Goal: Contribute content: Contribute content

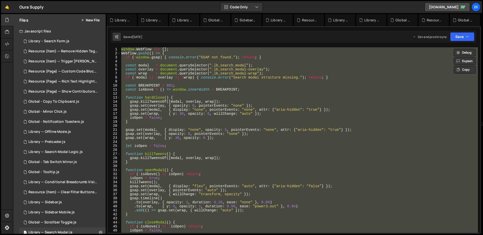
click at [93, 18] on button "New File" at bounding box center [90, 20] width 19 height 4
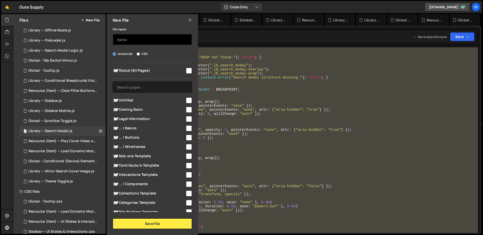
click at [139, 38] on input "text" at bounding box center [152, 39] width 79 height 11
type input "Library"
type input "Global - Modal Trigger"
click at [190, 70] on div "Global (All Pages) Untitled" at bounding box center [152, 137] width 91 height 149
click at [186, 69] on input "checkbox" at bounding box center [189, 71] width 6 height 6
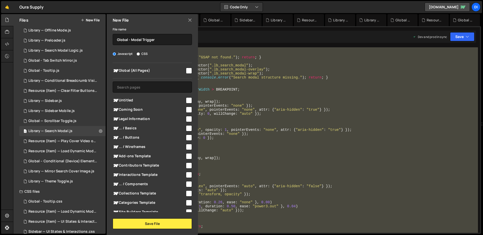
checkbox input "true"
click at [156, 220] on button "Save File" at bounding box center [152, 223] width 79 height 11
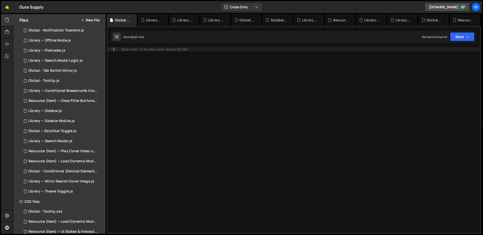
scroll to position [111, 0]
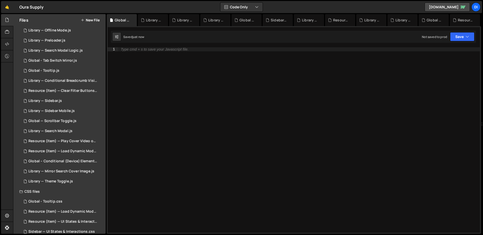
click at [172, 113] on div "Type cmd + s to save your Javascript file." at bounding box center [299, 143] width 362 height 193
paste textarea "});"
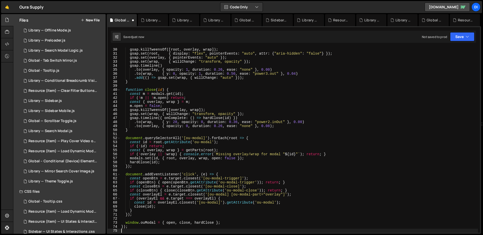
scroll to position [116, 0]
type textarea "});"
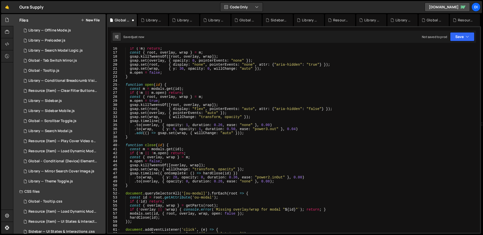
scroll to position [0, 0]
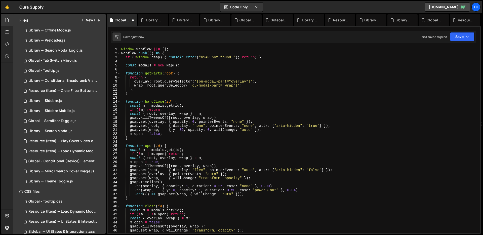
click at [205, 68] on div "window . Webflow ||= [ ] ; Webflow . push (( ) => { if ( ! window . gsap ) { co…" at bounding box center [299, 143] width 358 height 193
click at [212, 95] on div "window . Webflow ||= [ ] ; Webflow . push (( ) => { if ( ! window . gsap ) { co…" at bounding box center [299, 143] width 358 height 193
type textarea "window.ouModal = { open, close, hardClose }; });"
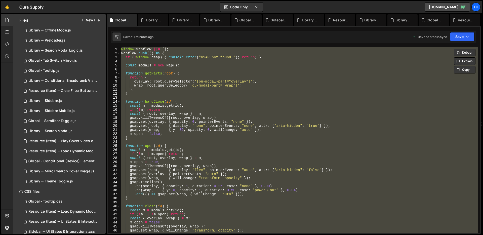
paste textarea
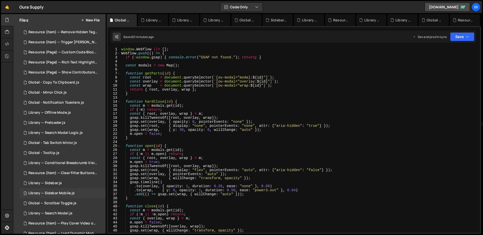
scroll to position [12, 0]
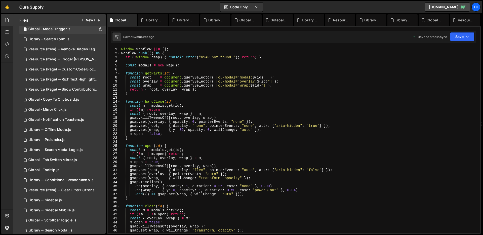
click at [179, 96] on div "window . Webflow ||= [ ] ; Webflow . push (( ) => { if ( ! window . gsap ) { co…" at bounding box center [299, 143] width 358 height 193
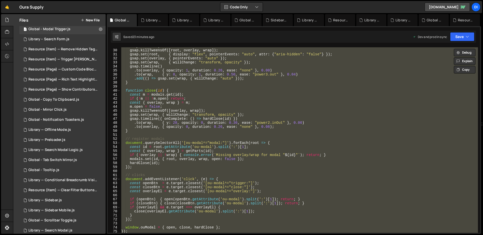
scroll to position [211, 0]
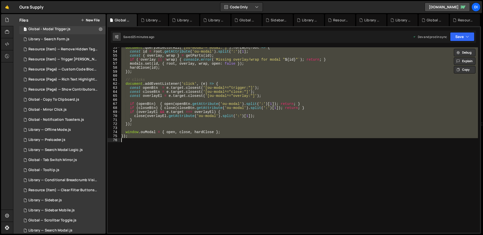
click at [186, 96] on div "document . querySelectorAll ( '[ou-modal^="modal:"]' ) . forEach ( root => { co…" at bounding box center [299, 139] width 358 height 185
type textarea "const overlayEl = e.target.closest('[ou-modal^="overlay:"]');"
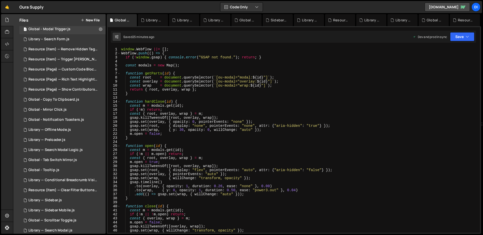
scroll to position [0, 0]
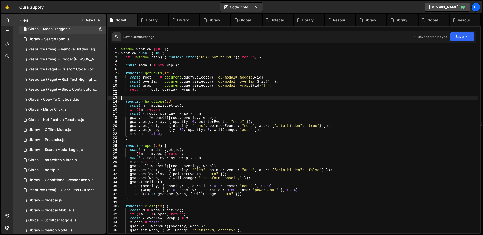
click at [206, 97] on div "window . Webflow ||= [ ] ; Webflow . push (( ) => { if ( ! window . gsap ) { co…" at bounding box center [299, 143] width 358 height 193
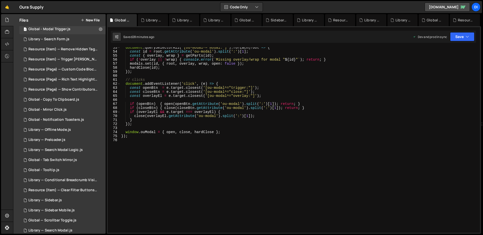
scroll to position [211, 0]
click at [206, 97] on div "document . querySelectorAll ( '[ou-modal^="modal:"]' ) . forEach ( root => { co…" at bounding box center [299, 142] width 358 height 193
type textarea "});"
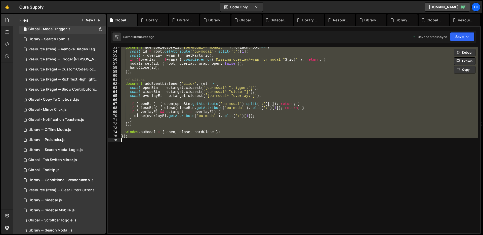
paste textarea
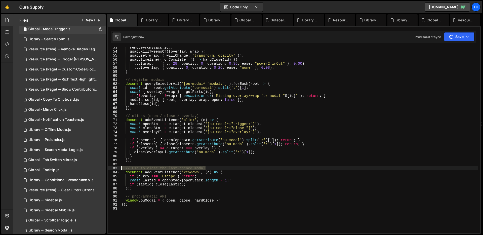
drag, startPoint x: 212, startPoint y: 167, endPoint x: 111, endPoint y: 168, distance: 100.9
click at [111, 168] on div "53 54 55 56 57 58 59 60 61 62 63 64 65 66 67 68 69 70 71 72 73 74 75 76 77 78 7…" at bounding box center [294, 139] width 372 height 185
type textarea "// Esc to close the last-opened modal"
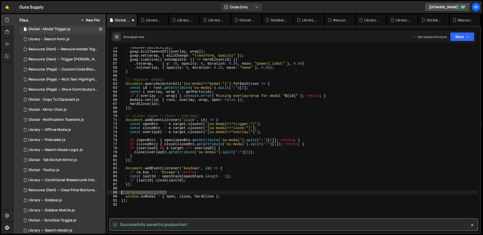
drag, startPoint x: 178, startPoint y: 192, endPoint x: 107, endPoint y: 192, distance: 70.4
click at [108, 192] on div "53 54 55 56 57 58 59 60 61 62 63 64 65 66 67 68 69 70 71 72 73 74 75 76 77 78 7…" at bounding box center [294, 139] width 372 height 185
type textarea "// programmatic API"
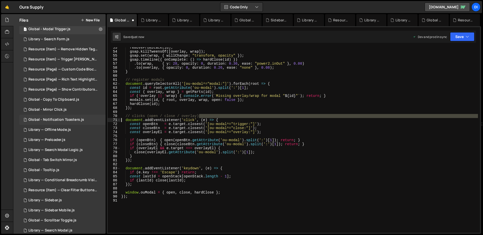
drag, startPoint x: 208, startPoint y: 115, endPoint x: 93, endPoint y: 118, distance: 114.7
click at [93, 118] on div "Files New File Javascript files 1 Global - Modal Trigger.js 0 1 Library – Searc…" at bounding box center [248, 124] width 470 height 220
click at [95, 115] on div "1 Global - Notification Toasters.js 0" at bounding box center [62, 120] width 86 height 10
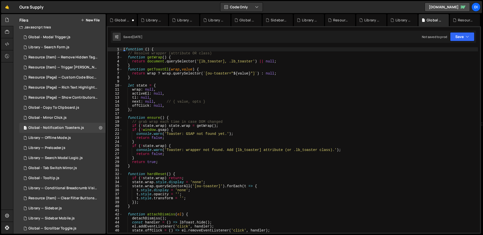
scroll to position [0, 0]
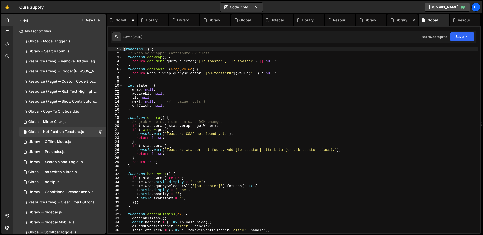
click at [400, 22] on div "Library — Offline Mode.js" at bounding box center [403, 20] width 16 height 5
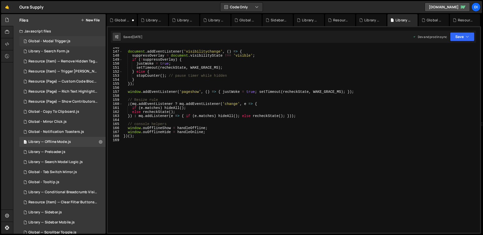
click at [66, 43] on div "Global - Modal Trigger.js" at bounding box center [49, 41] width 42 height 5
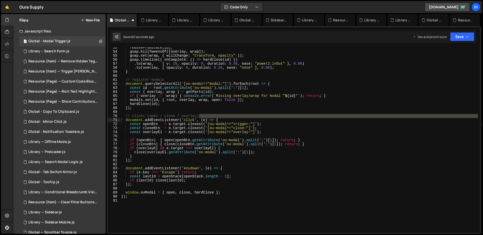
click at [212, 116] on div "removeFromStack ( id ) ; gsap . killTweensOf ([ overlay , wrap ]) ; gsap . set …" at bounding box center [299, 139] width 358 height 185
type textarea "// clicks (open / close / overlay)"
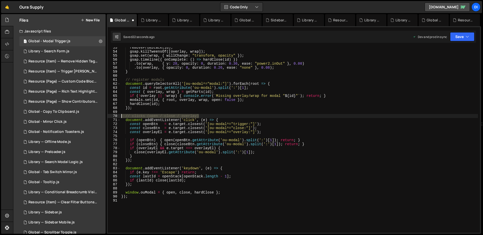
drag, startPoint x: 221, startPoint y: 115, endPoint x: 116, endPoint y: 116, distance: 104.9
click at [116, 117] on div "// clicks (open / close / overlay) 53 54 55 56 57 58 59 60 61 62 63 64 65 66 67…" at bounding box center [294, 139] width 372 height 185
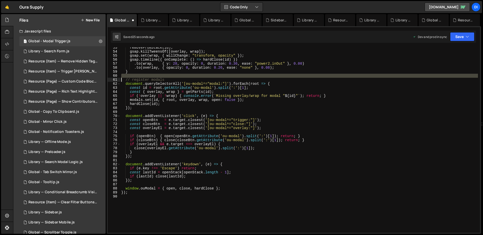
drag, startPoint x: 179, startPoint y: 77, endPoint x: 112, endPoint y: 82, distance: 66.6
click at [112, 82] on div "53 54 55 56 57 58 59 60 61 62 63 64 65 66 67 68 69 70 71 72 73 74 75 76 77 78 7…" at bounding box center [294, 139] width 372 height 185
click at [200, 78] on div "removeFromStack ( id ) ; gsap . killTweensOf ([ overlay , wrap ]) ; gsap . set …" at bounding box center [299, 142] width 358 height 193
type textarea "// register modals"
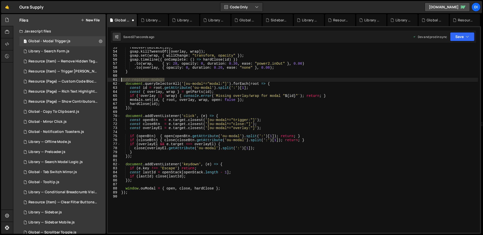
drag, startPoint x: 198, startPoint y: 78, endPoint x: 106, endPoint y: 80, distance: 92.4
click at [106, 80] on div "Files New File Javascript files 1 Global - Modal Trigger.js 0 1 Library – Searc…" at bounding box center [248, 124] width 470 height 220
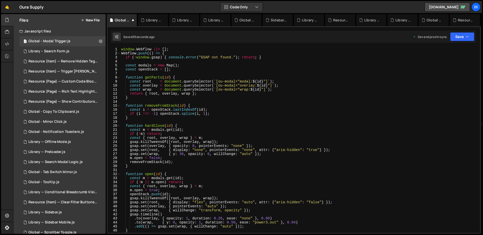
click at [181, 90] on div "window . Webflow ||= [ ] ; Webflow . push (( ) => { if ( ! window . gsap ) { co…" at bounding box center [299, 143] width 358 height 193
type textarea "const wrap = document.querySelector(`[ou-modal="wrap:${id}"]`);"
